Goal: Transaction & Acquisition: Purchase product/service

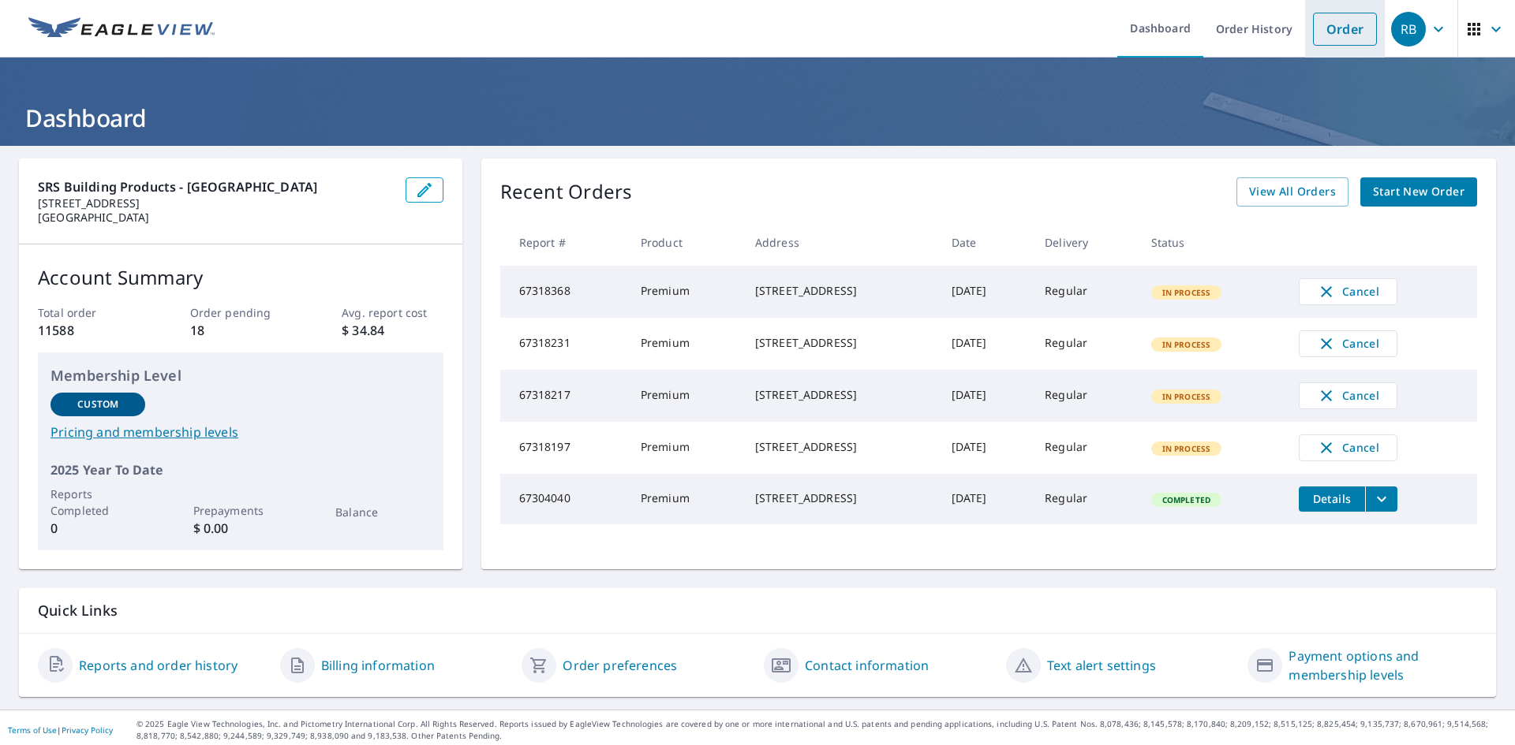
click at [1318, 31] on link "Order" at bounding box center [1345, 29] width 64 height 33
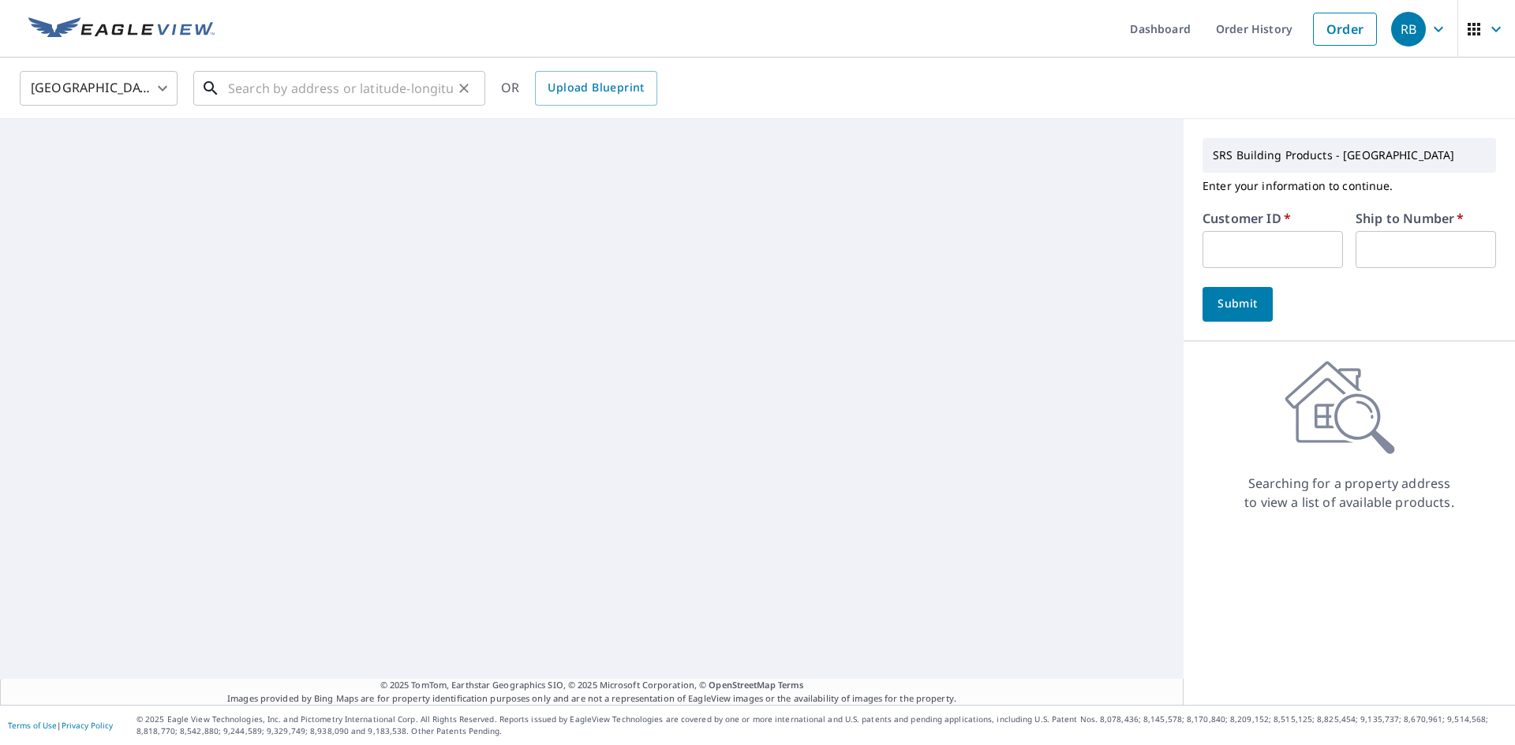
click at [380, 92] on input "text" at bounding box center [340, 88] width 225 height 44
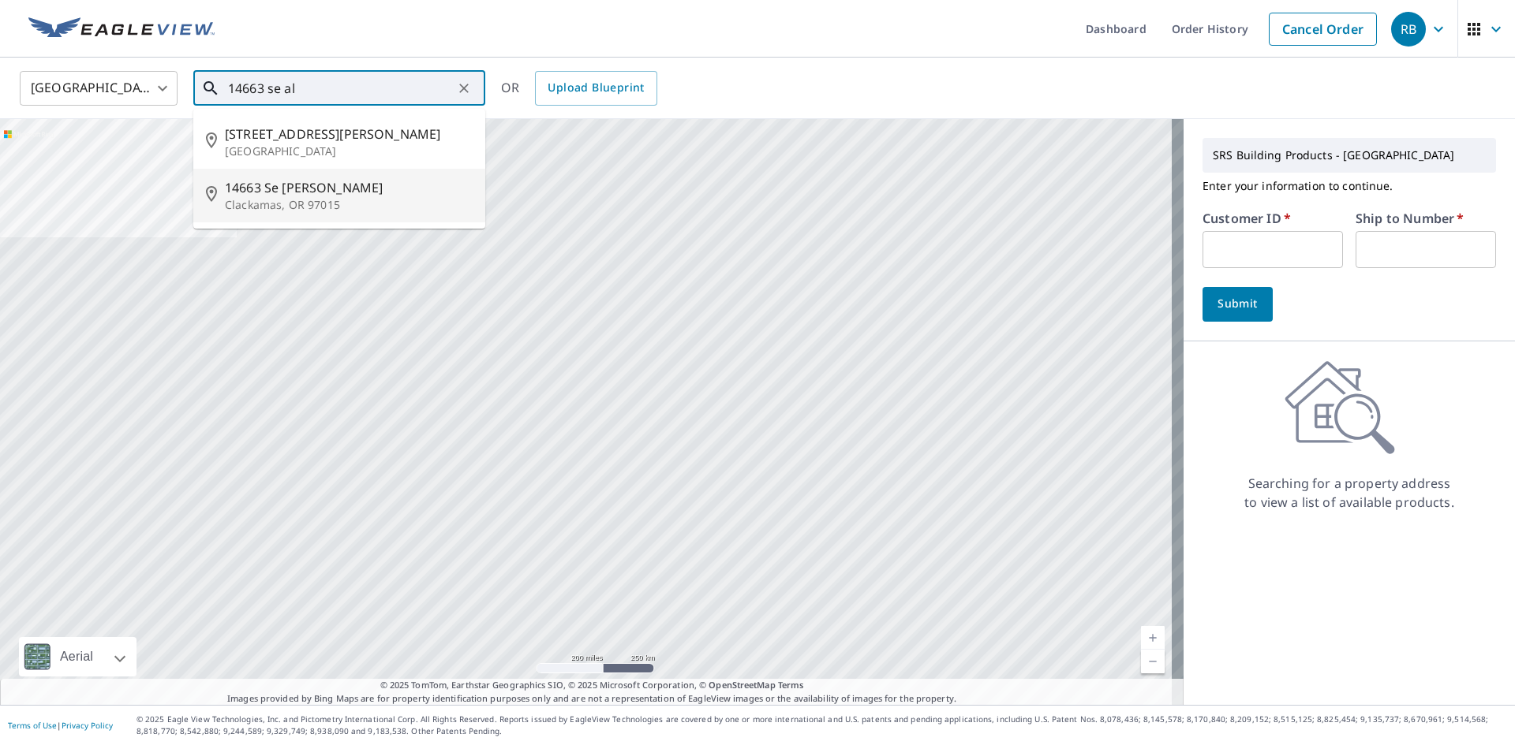
click at [320, 185] on span "14663 Se [PERSON_NAME]" at bounding box center [349, 187] width 248 height 19
type input "[STREET_ADDRESS][PERSON_NAME]"
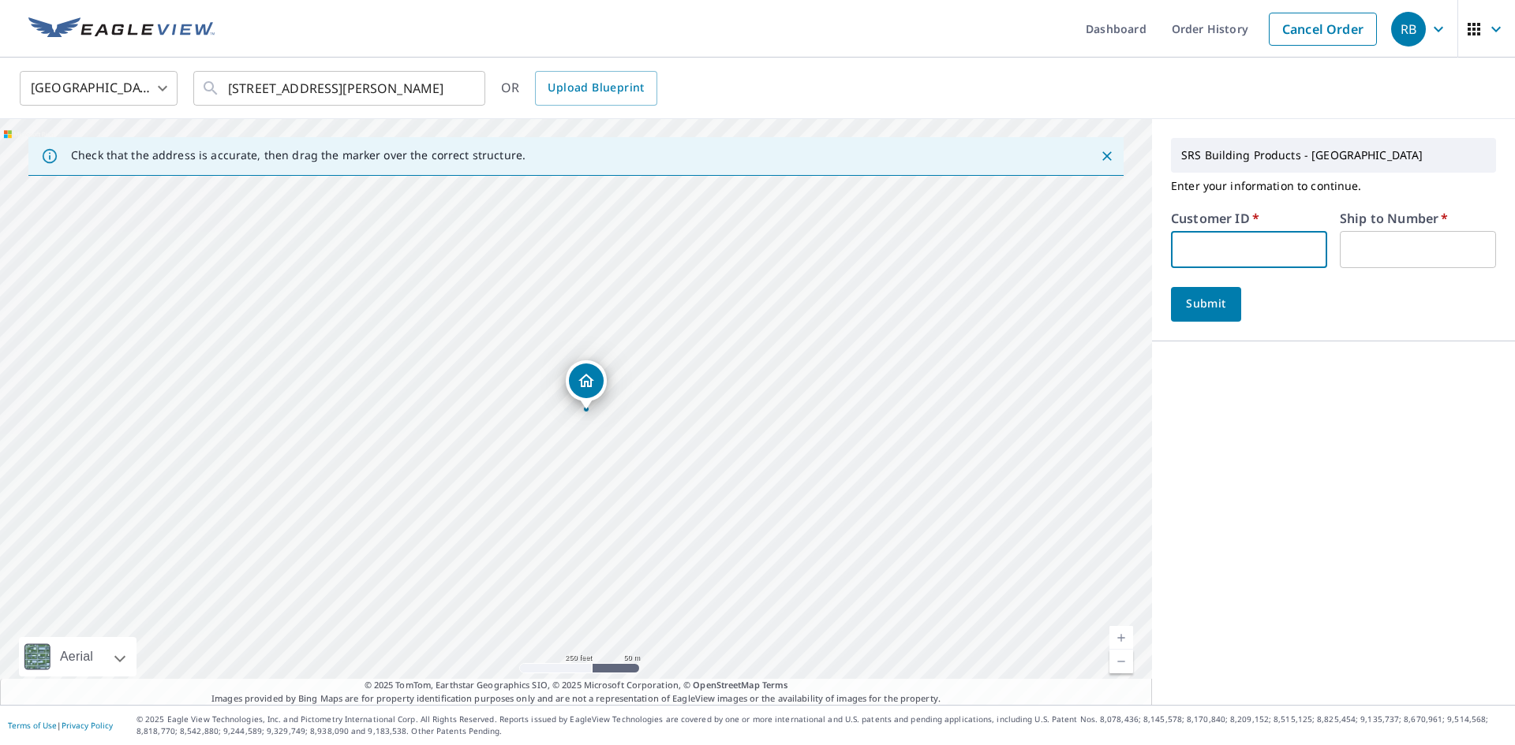
click at [1224, 244] on input "text" at bounding box center [1249, 249] width 156 height 37
type input "JJH307"
click at [1380, 258] on input "text" at bounding box center [1417, 249] width 156 height 37
type input "1"
click at [1212, 313] on span "Submit" at bounding box center [1205, 304] width 45 height 20
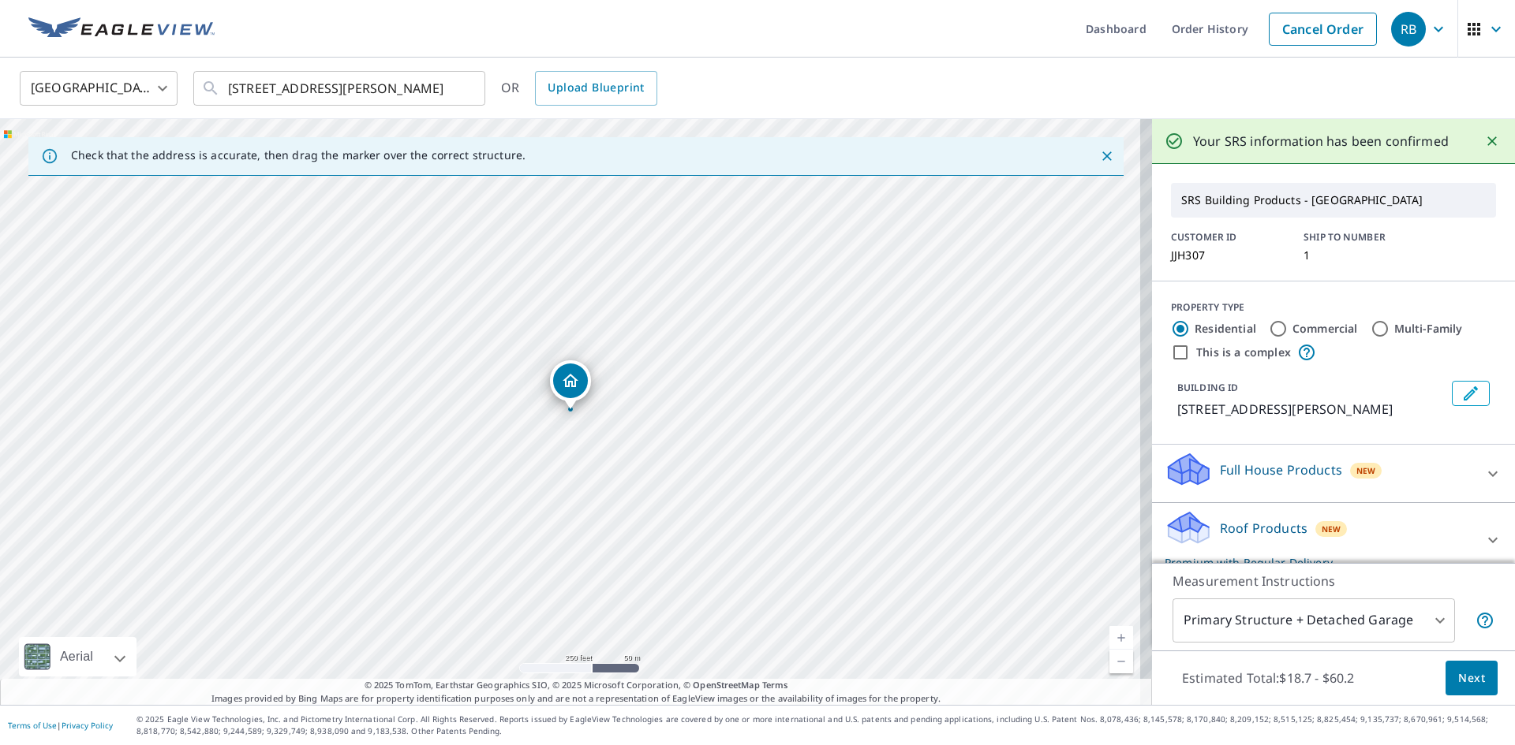
click at [1469, 678] on span "Next" at bounding box center [1471, 679] width 27 height 20
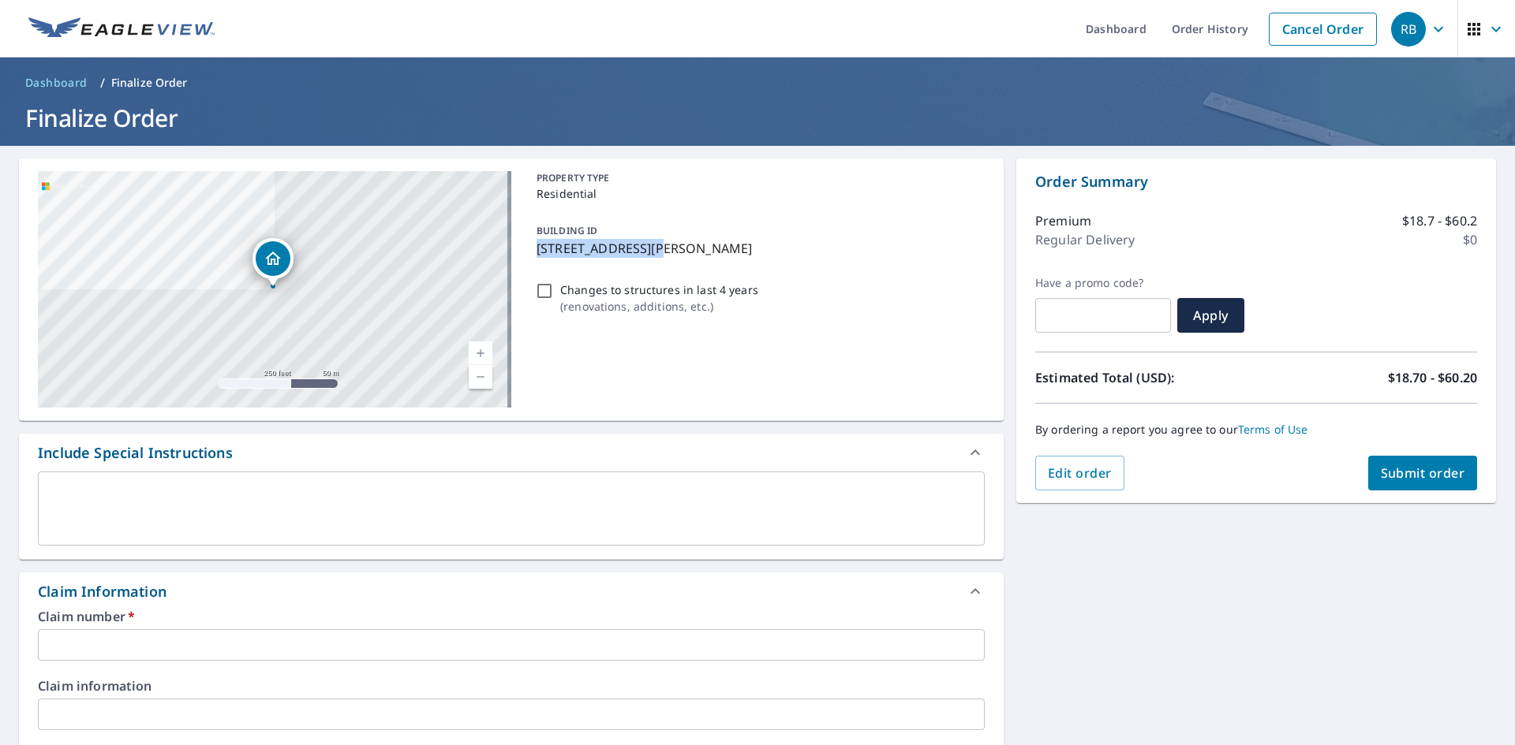
drag, startPoint x: 642, startPoint y: 247, endPoint x: 532, endPoint y: 249, distance: 110.5
click at [536, 249] on p "[STREET_ADDRESS][PERSON_NAME]" at bounding box center [757, 248] width 442 height 19
checkbox input "true"
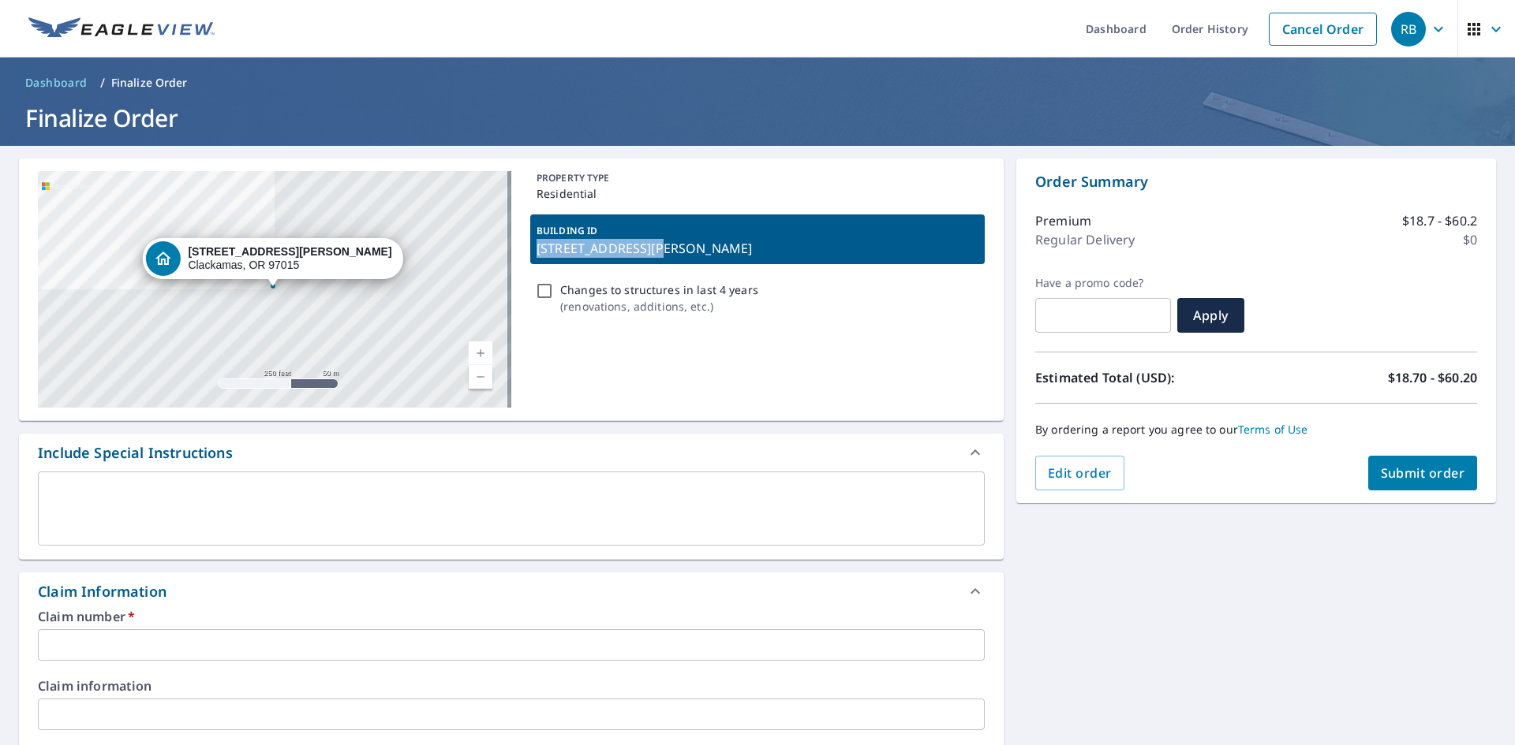
copy p "[STREET_ADDRESS][PERSON_NAME]"
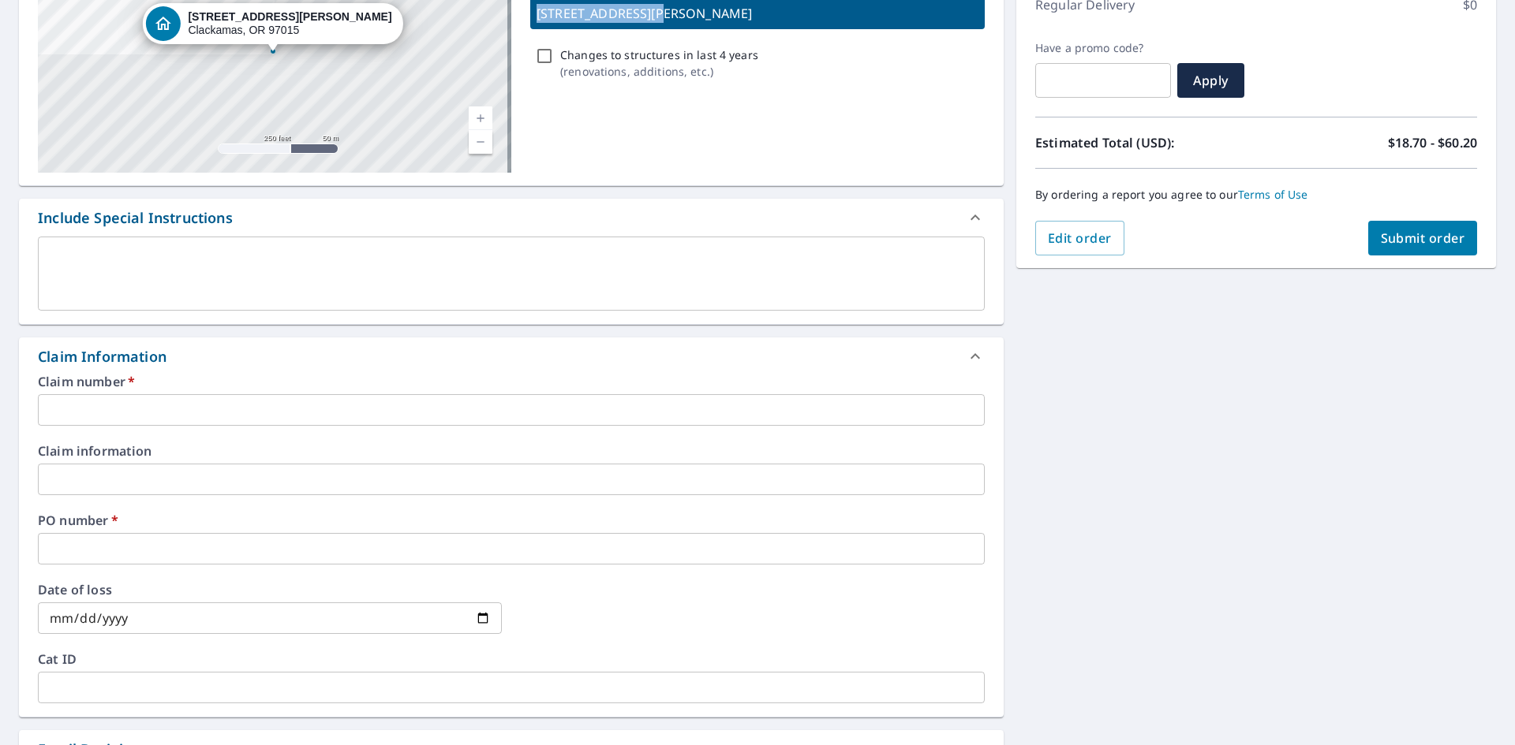
scroll to position [237, 0]
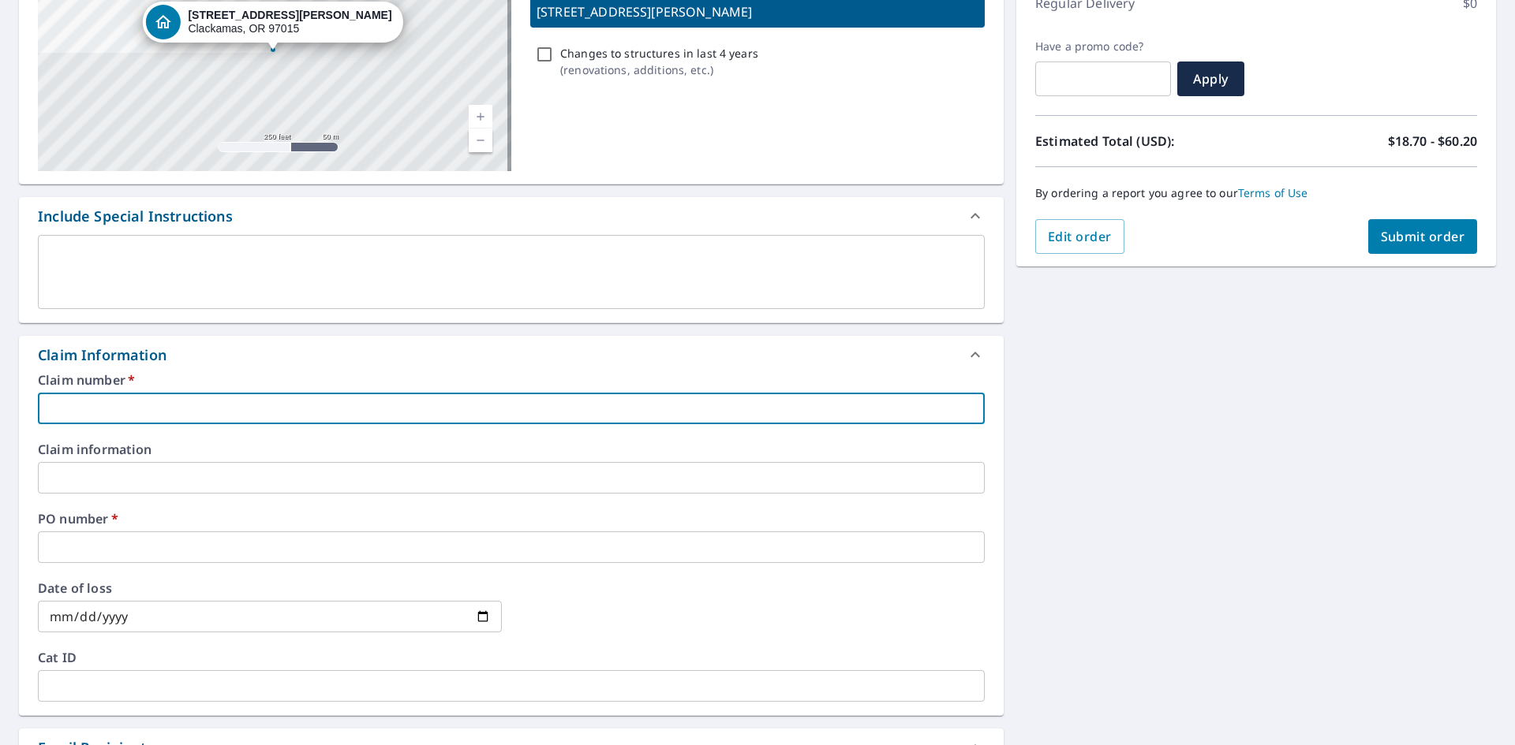
click at [110, 405] on input "text" at bounding box center [511, 409] width 947 height 32
paste input "[STREET_ADDRESS][PERSON_NAME]"
type input "[STREET_ADDRESS][PERSON_NAME]"
checkbox input "true"
type input "[STREET_ADDRESS][PERSON_NAME]"
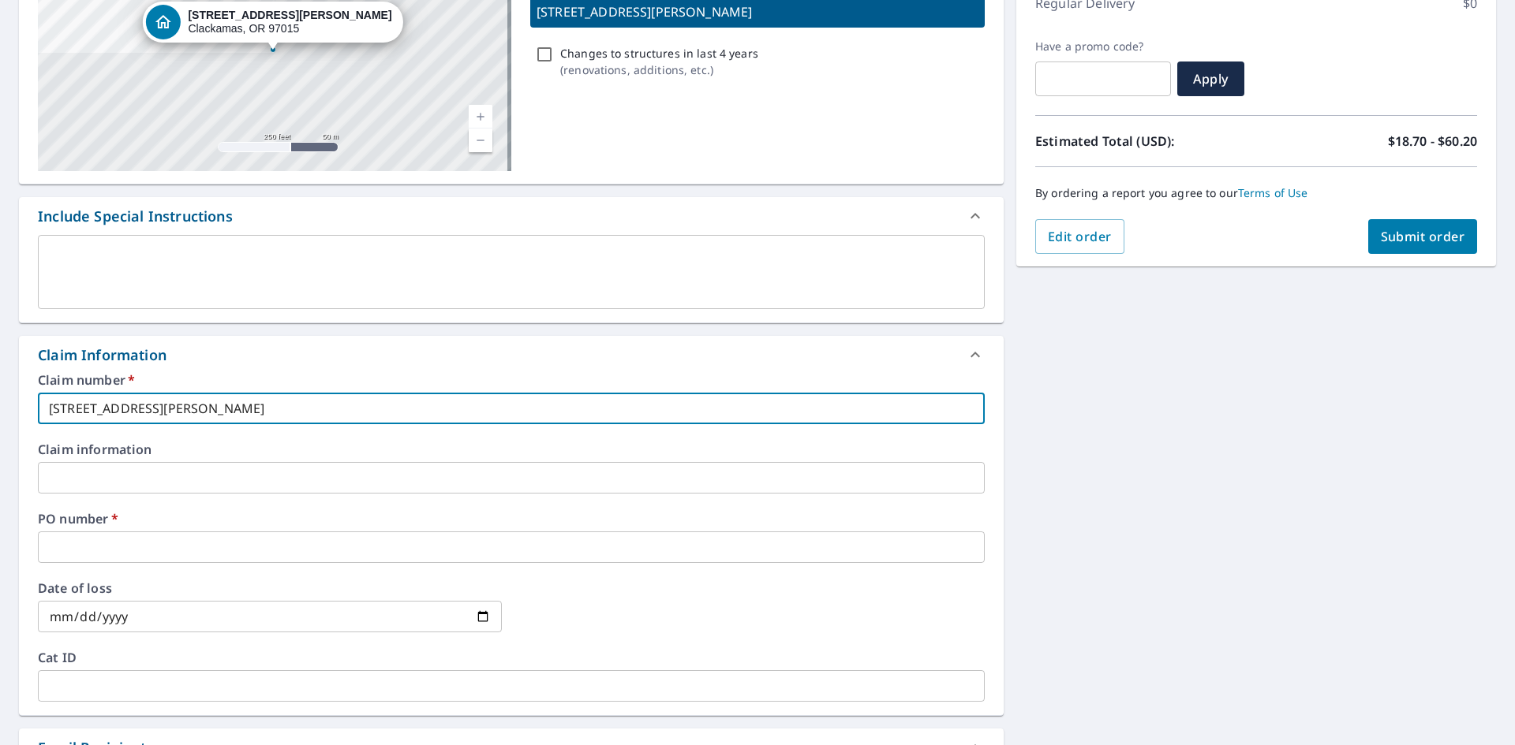
click at [153, 542] on input "text" at bounding box center [511, 548] width 947 height 32
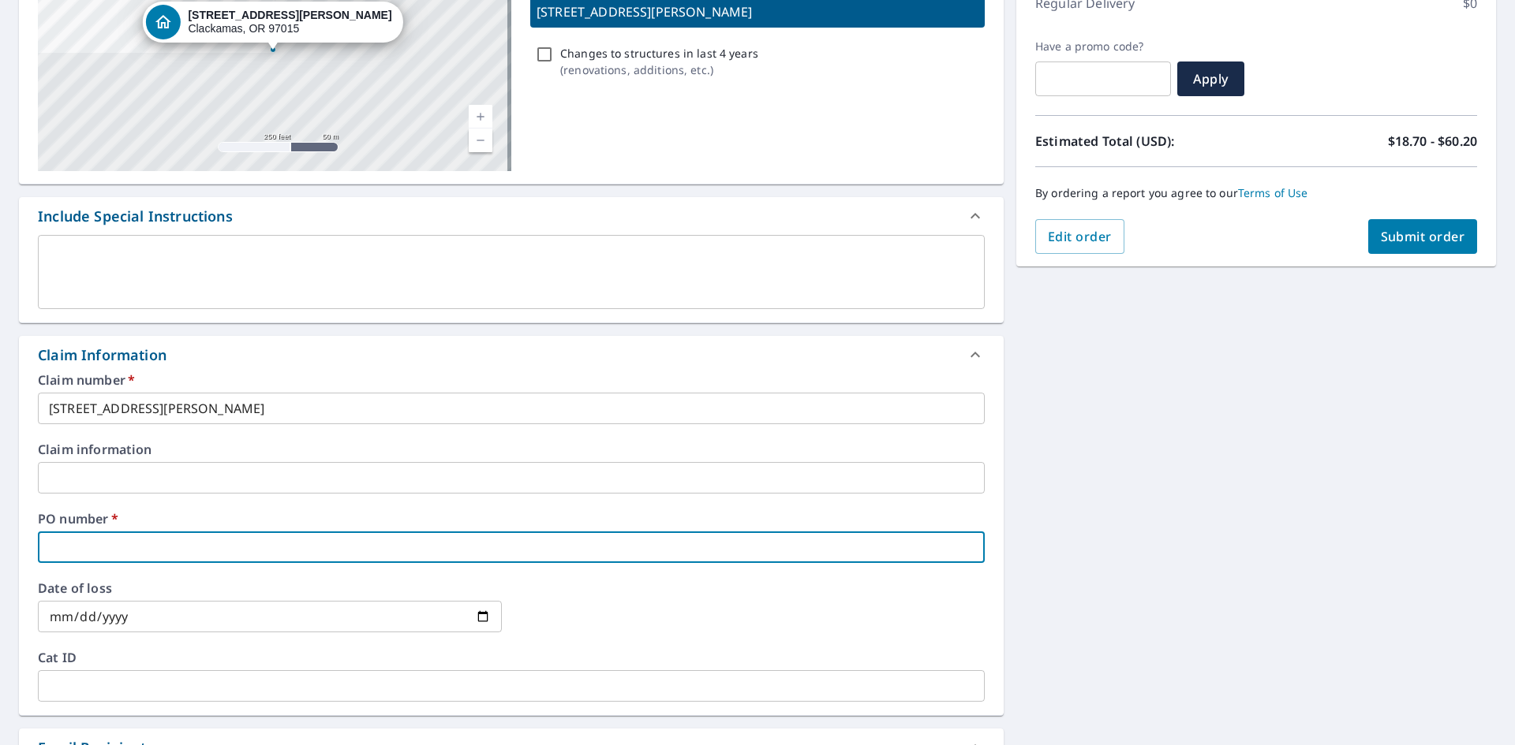
paste input "[STREET_ADDRESS][PERSON_NAME]"
type input "[STREET_ADDRESS][PERSON_NAME]"
checkbox input "true"
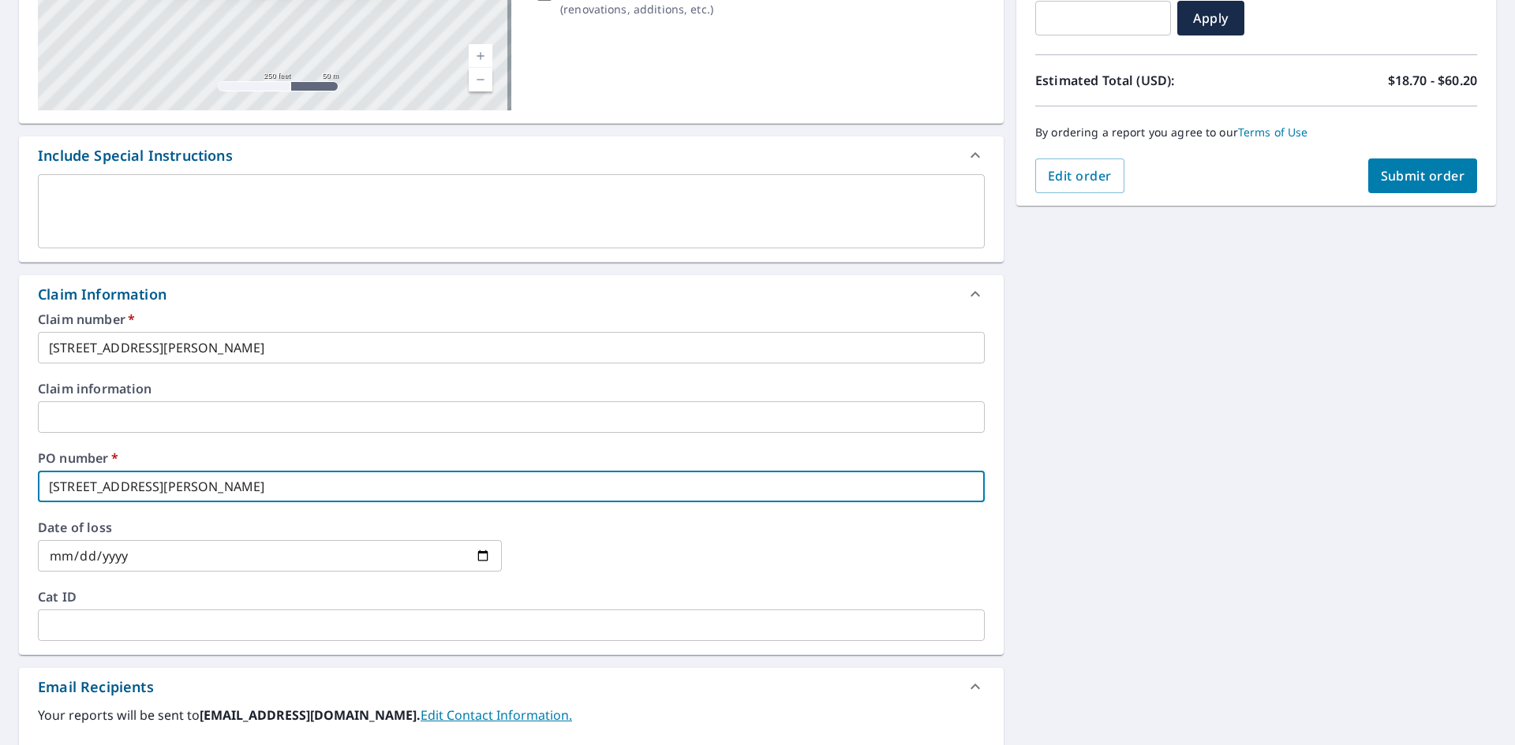
scroll to position [552, 0]
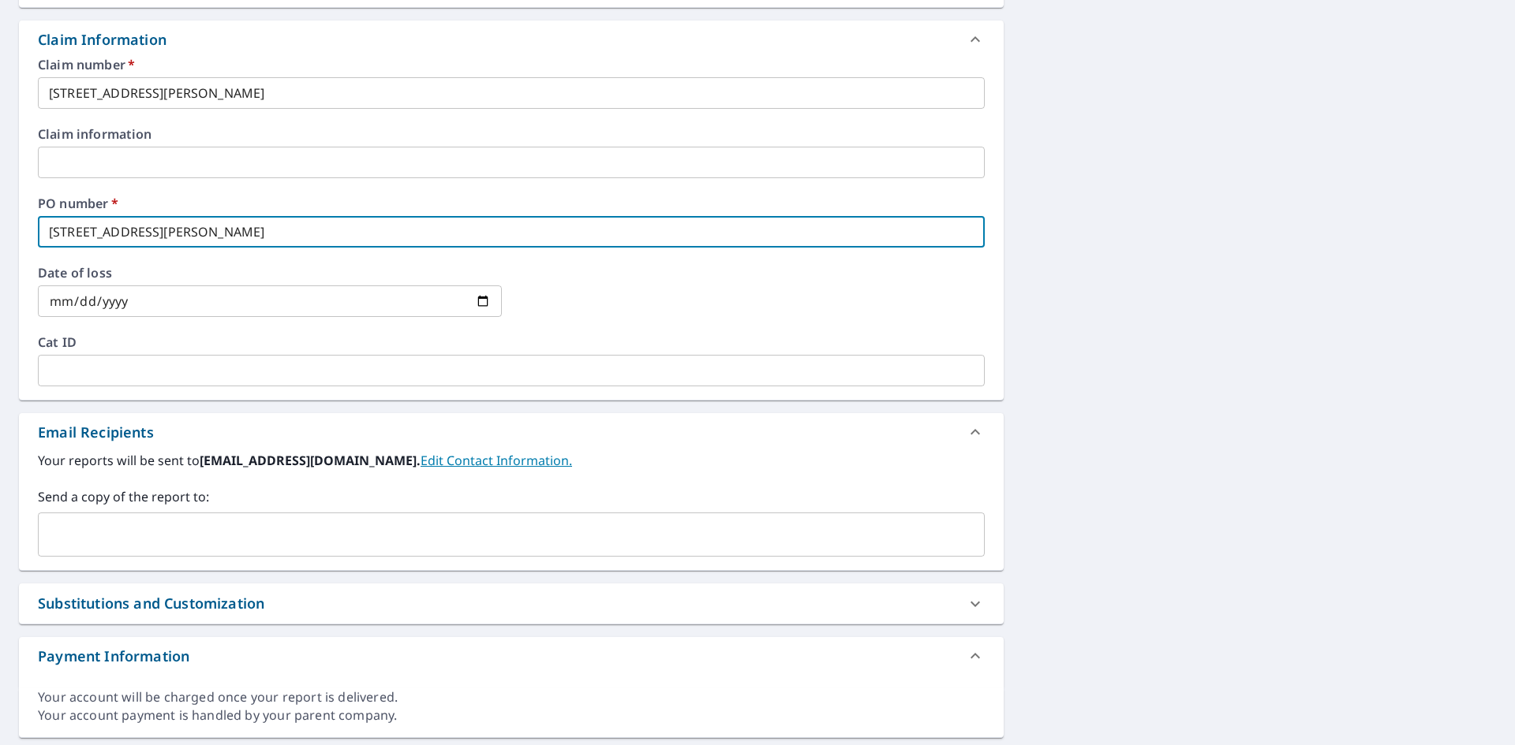
type input "[STREET_ADDRESS][PERSON_NAME]"
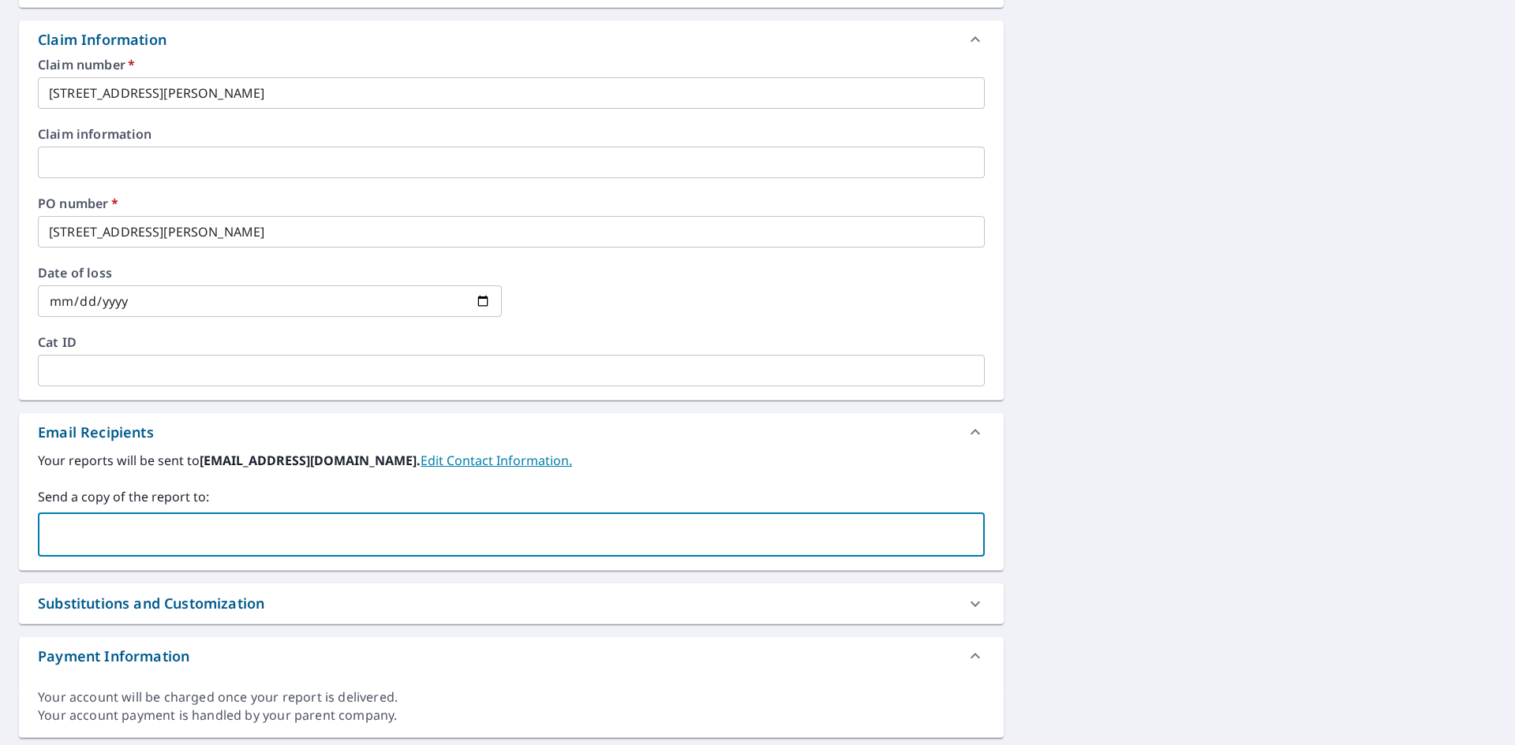
click at [151, 540] on input "text" at bounding box center [499, 535] width 909 height 30
type input "[PERSON_NAME][EMAIL_ADDRESS][DOMAIN_NAME]"
checkbox input "true"
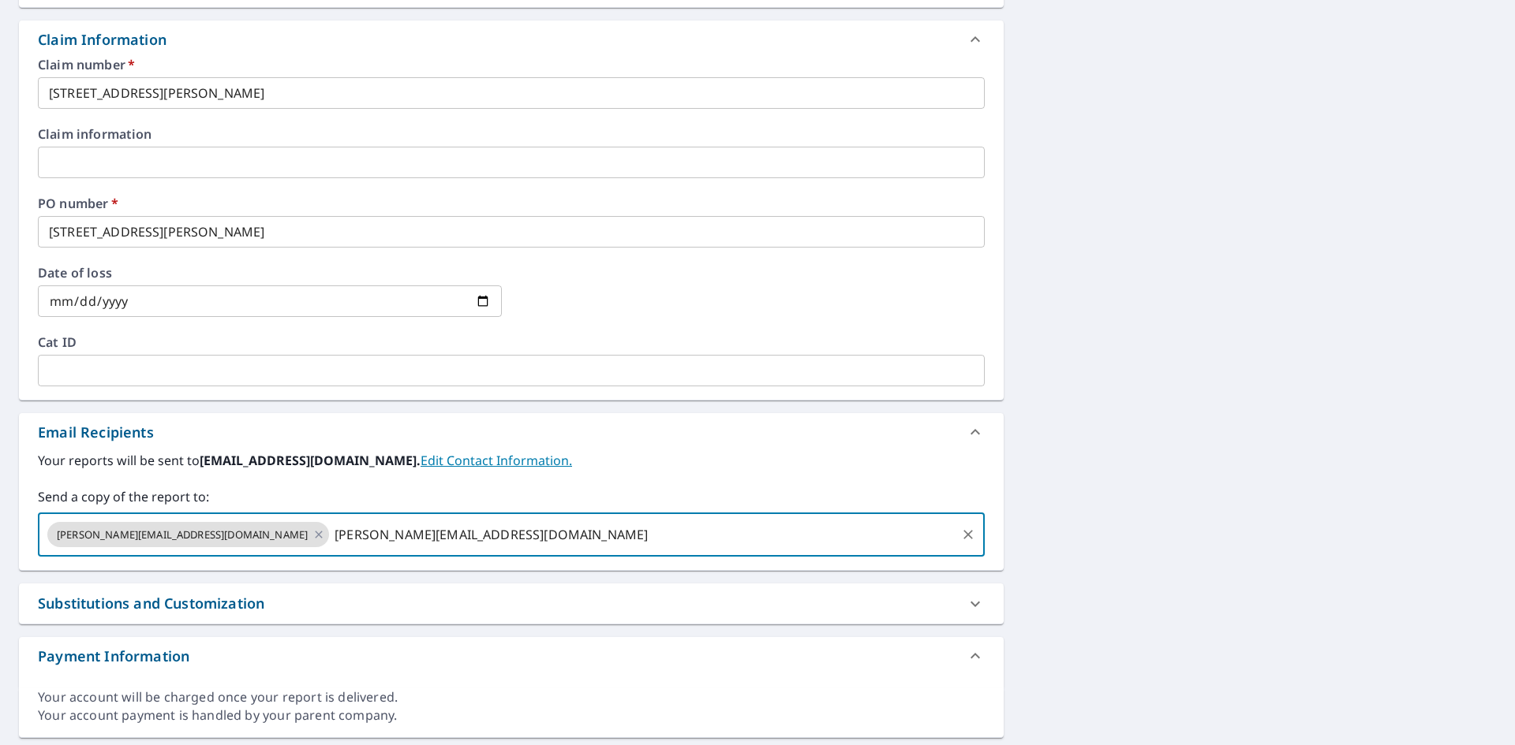
type input "[PERSON_NAME][EMAIL_ADDRESS][DOMAIN_NAME]"
checkbox input "true"
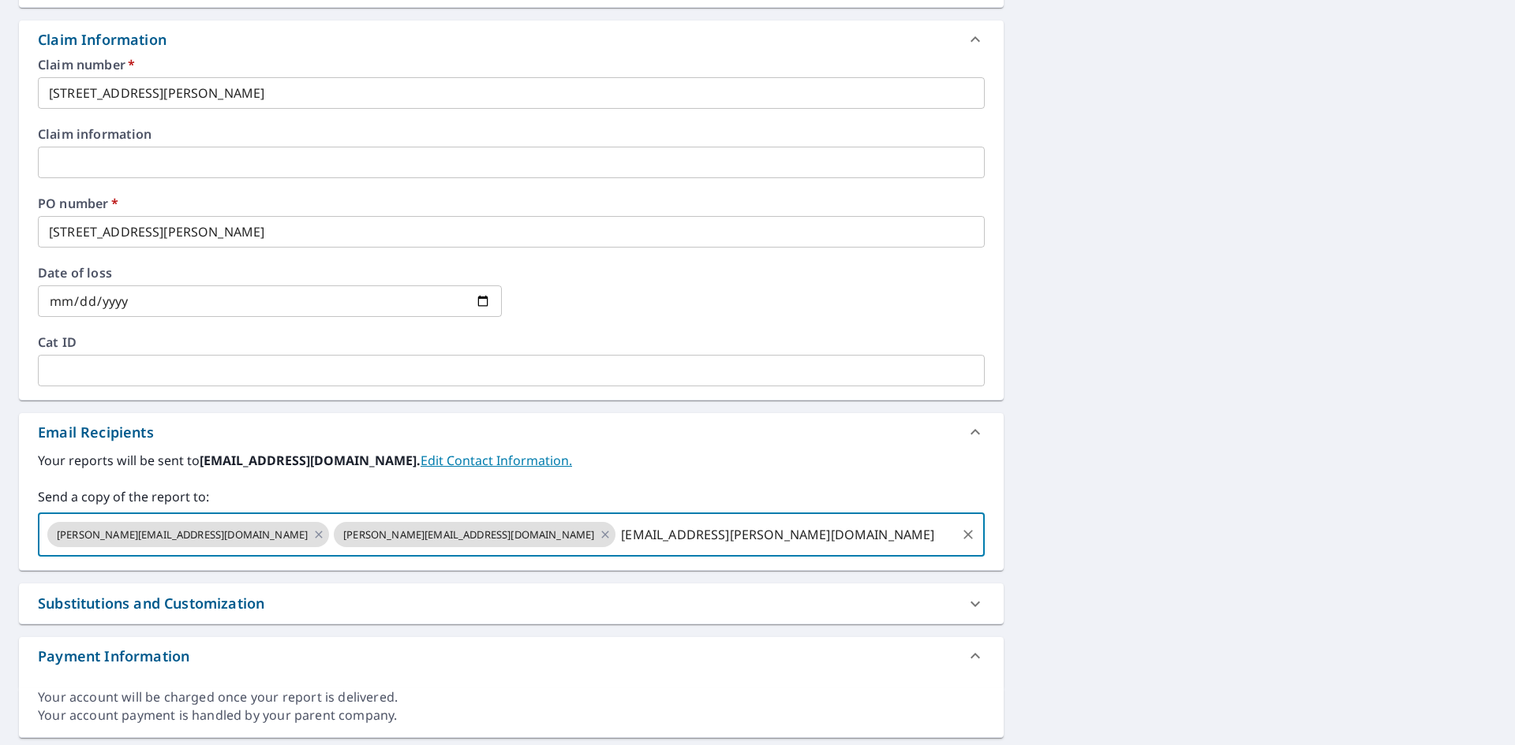
type input "[EMAIL_ADDRESS][PERSON_NAME][DOMAIN_NAME]"
checkbox input "true"
type input "[PERSON_NAME][EMAIL_ADDRESS][PERSON_NAME][DOMAIN_NAME]"
checkbox input "true"
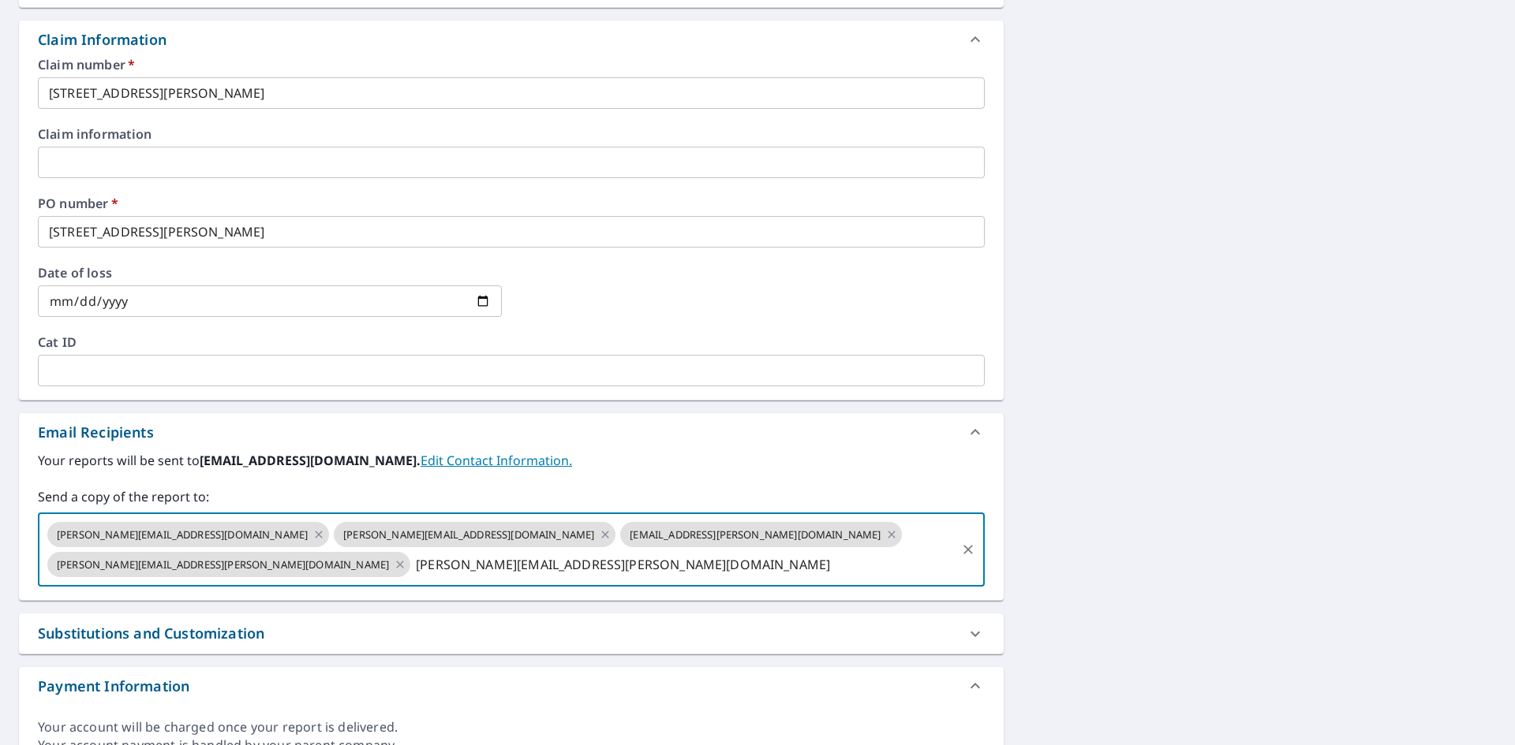
type input "[PERSON_NAME][EMAIL_ADDRESS][PERSON_NAME][DOMAIN_NAME]"
checkbox input "true"
type input "[PERSON_NAME][EMAIL_ADDRESS][DOMAIN_NAME]"
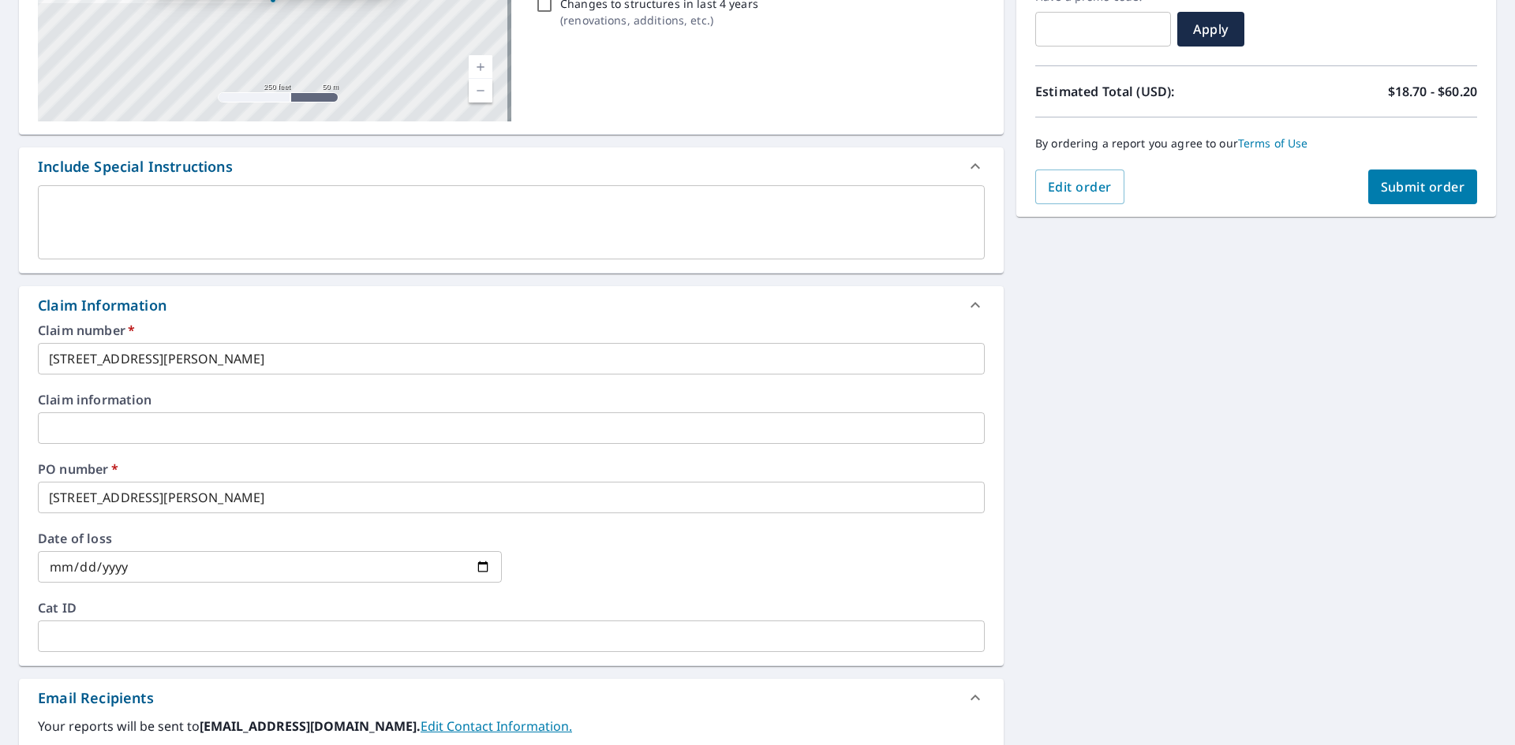
scroll to position [79, 0]
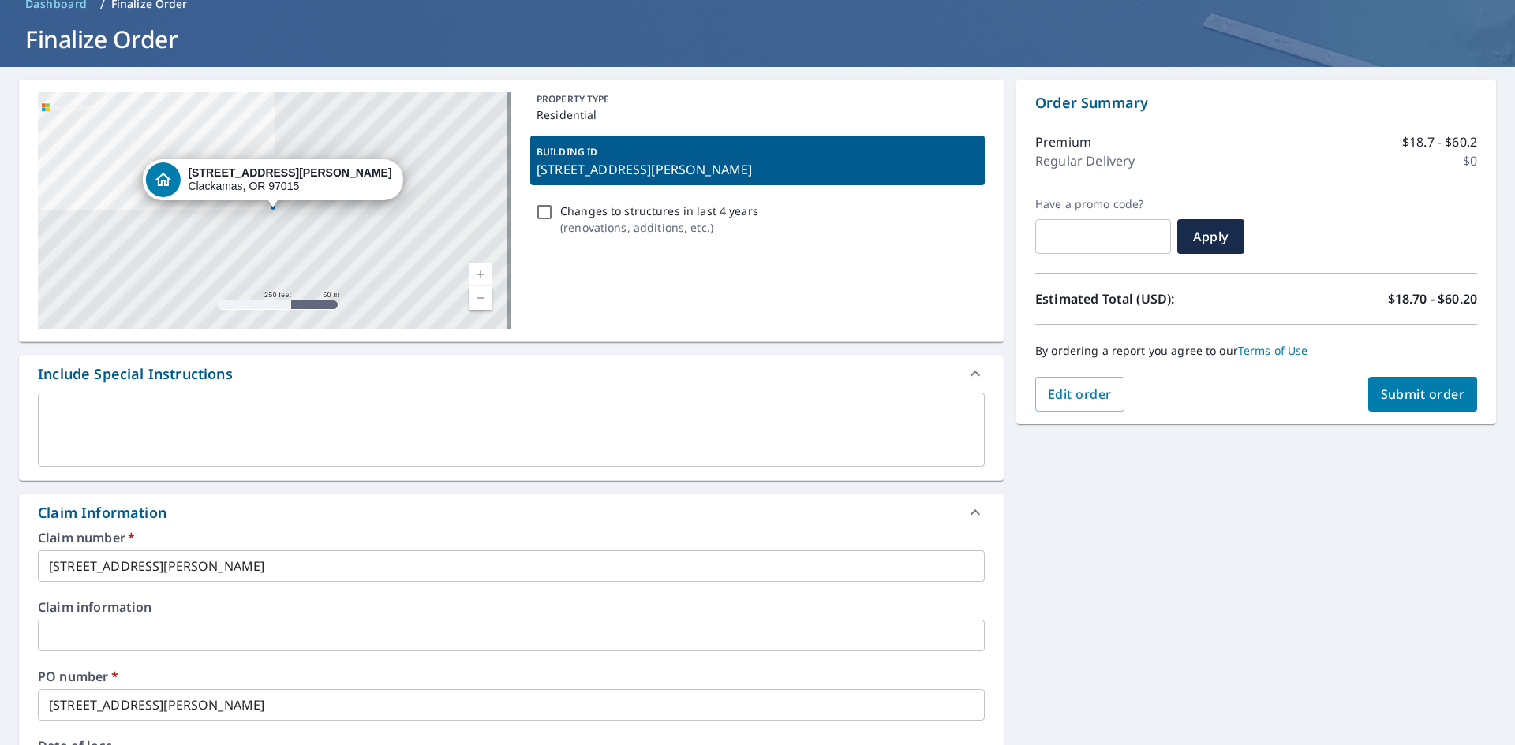
click at [1425, 403] on button "Submit order" at bounding box center [1423, 394] width 110 height 35
checkbox input "true"
